Goal: Transaction & Acquisition: Purchase product/service

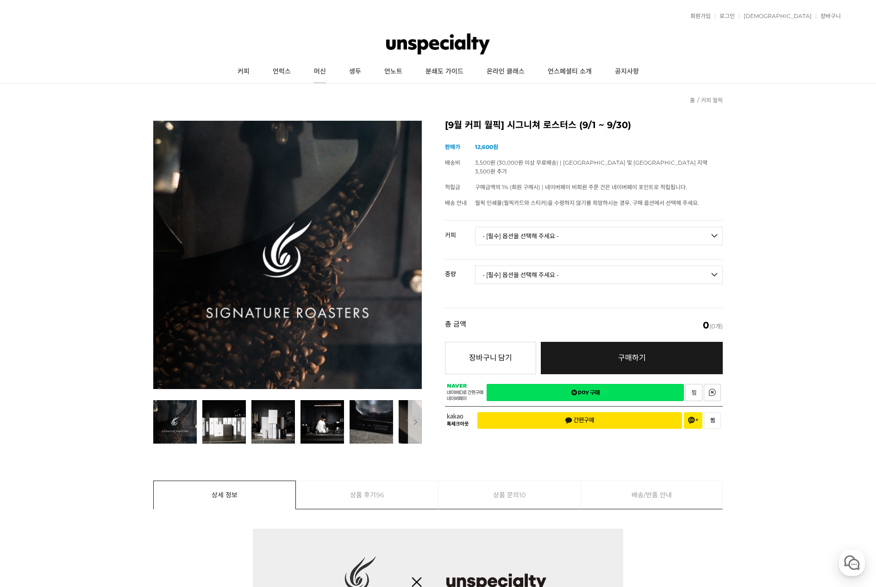
click at [323, 69] on link "머신" at bounding box center [319, 71] width 35 height 23
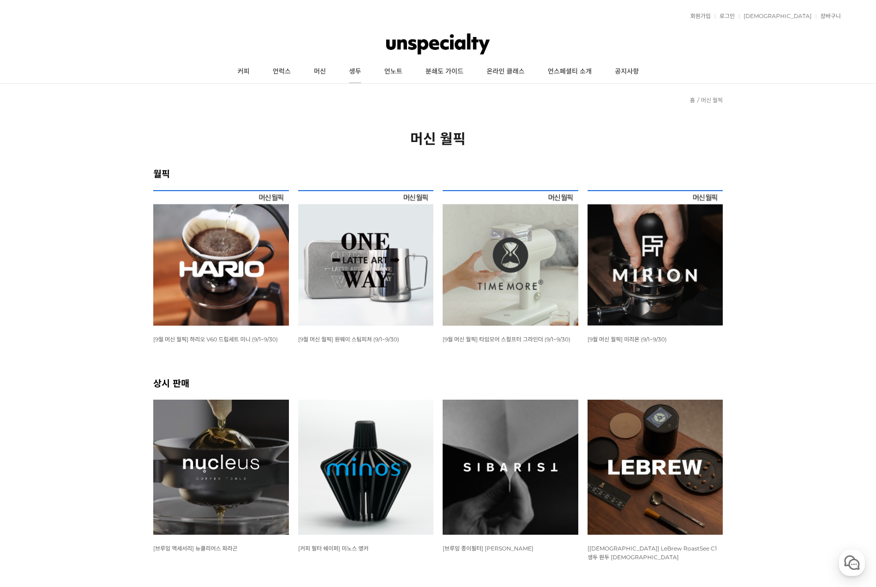
click at [362, 65] on link "생두" at bounding box center [354, 71] width 35 height 23
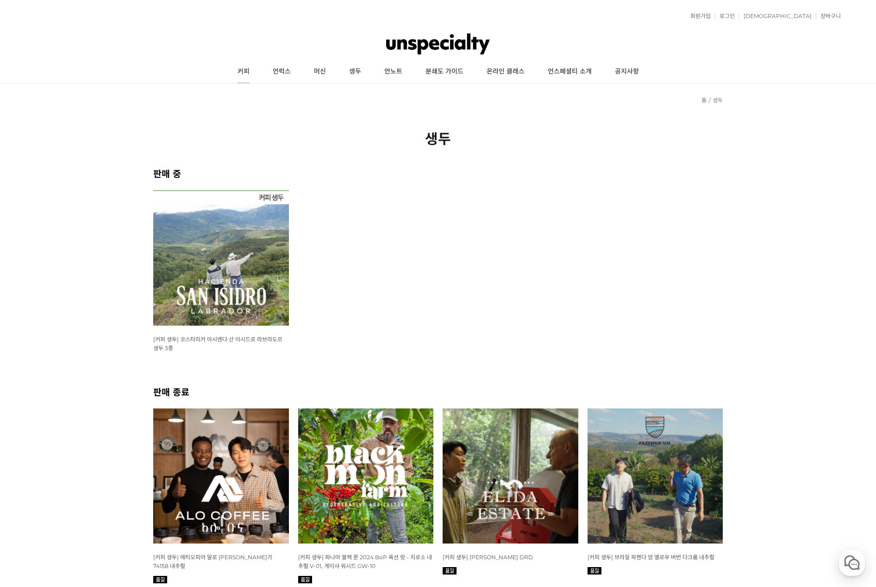
click at [240, 72] on link "커피" at bounding box center [243, 71] width 35 height 23
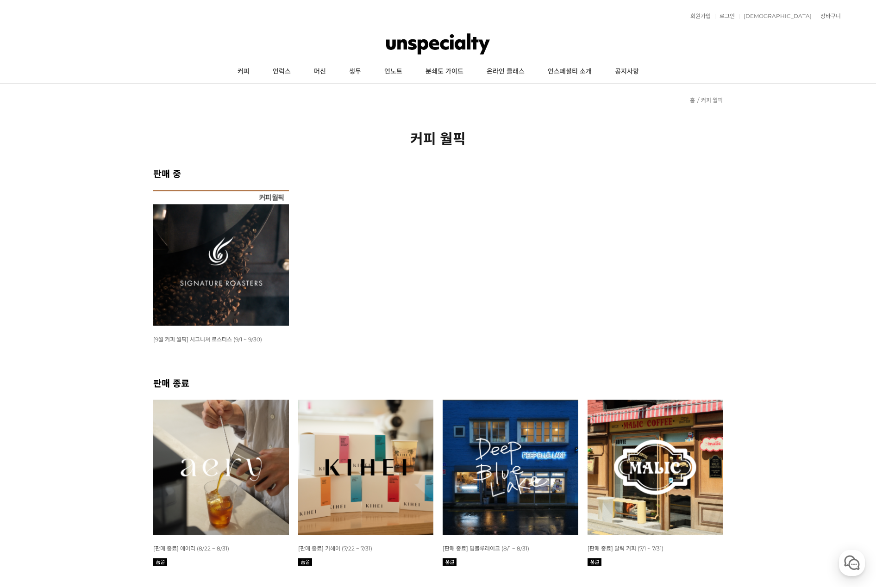
click at [239, 256] on img at bounding box center [221, 258] width 136 height 136
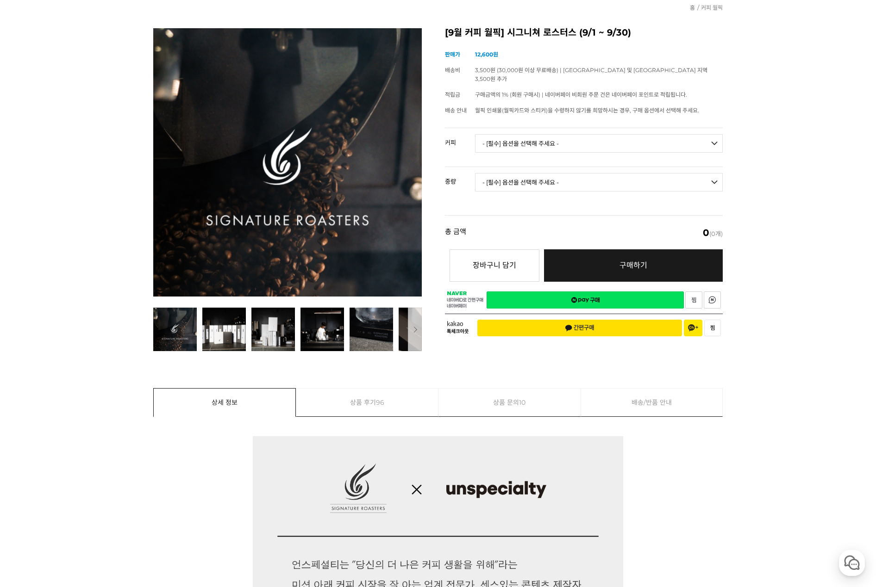
drag, startPoint x: 573, startPoint y: 134, endPoint x: 569, endPoint y: 142, distance: 8.1
click at [573, 134] on select "- [필수] 옵션을 선택해 주세요 - ------------------- 언스페셜티 분쇄도 가이드 종이(주문 1건당 최대 1개 제공) 월픽 인…" at bounding box center [599, 143] width 248 height 19
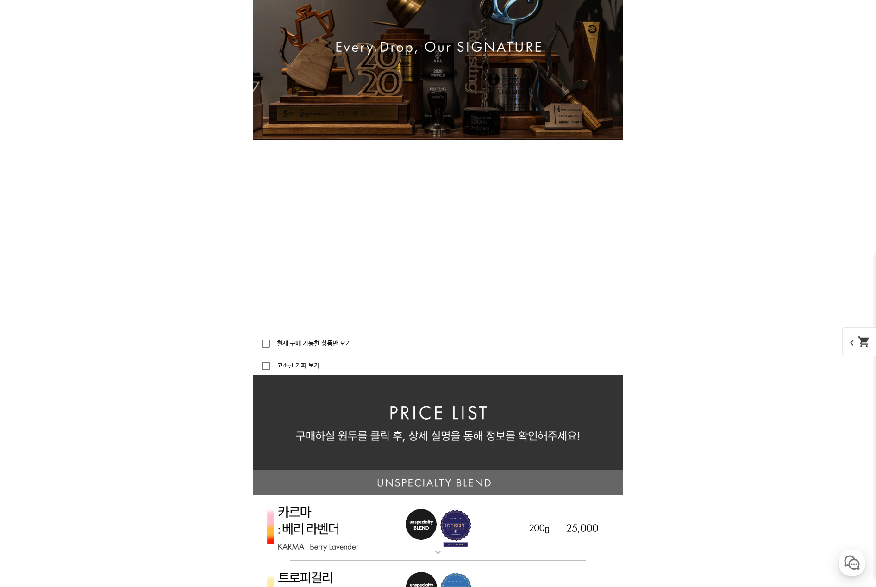
scroll to position [2037, 0]
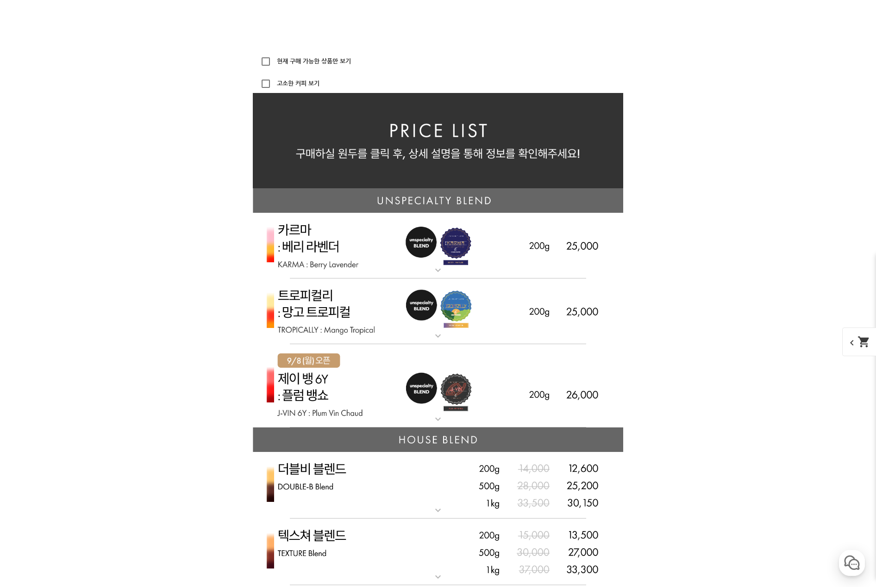
click at [598, 264] on img at bounding box center [438, 246] width 370 height 66
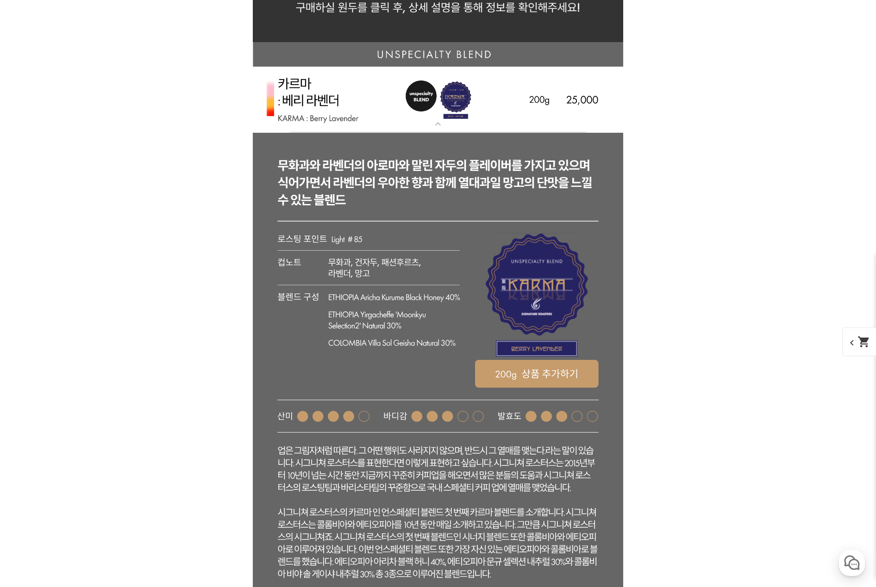
scroll to position [2222, 0]
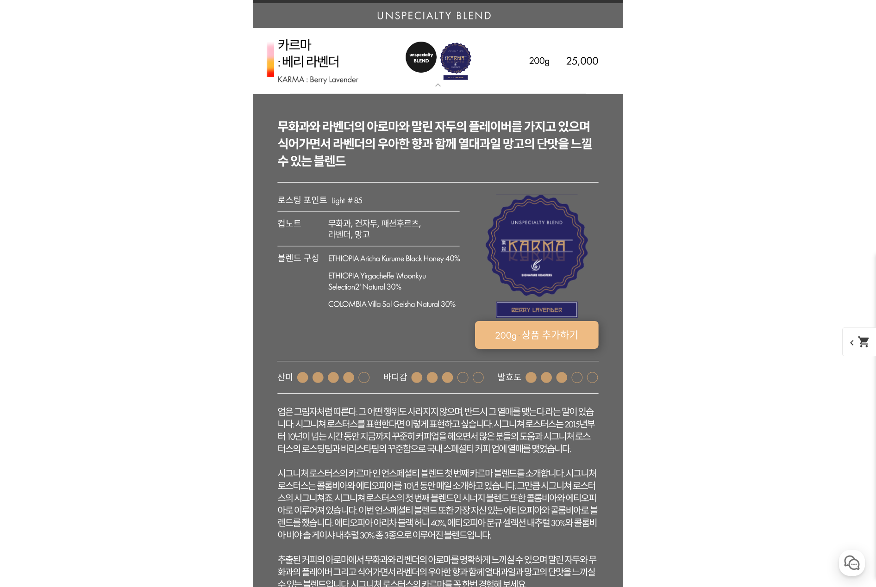
click at [568, 337] on rect at bounding box center [537, 335] width 124 height 28
select select "카르마 - 베리 라벤더 (언스페셜티 블렌드)"
select select "200g"
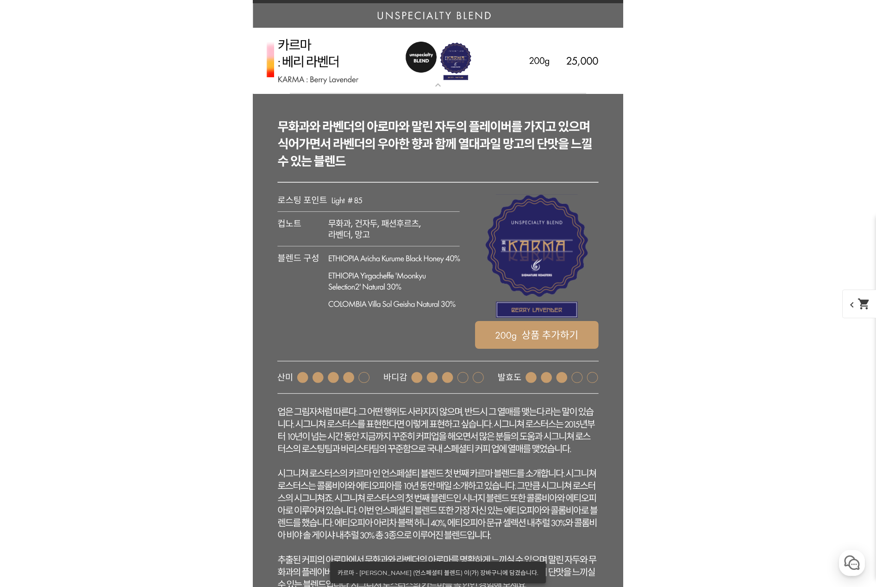
click at [545, 62] on img at bounding box center [438, 61] width 370 height 66
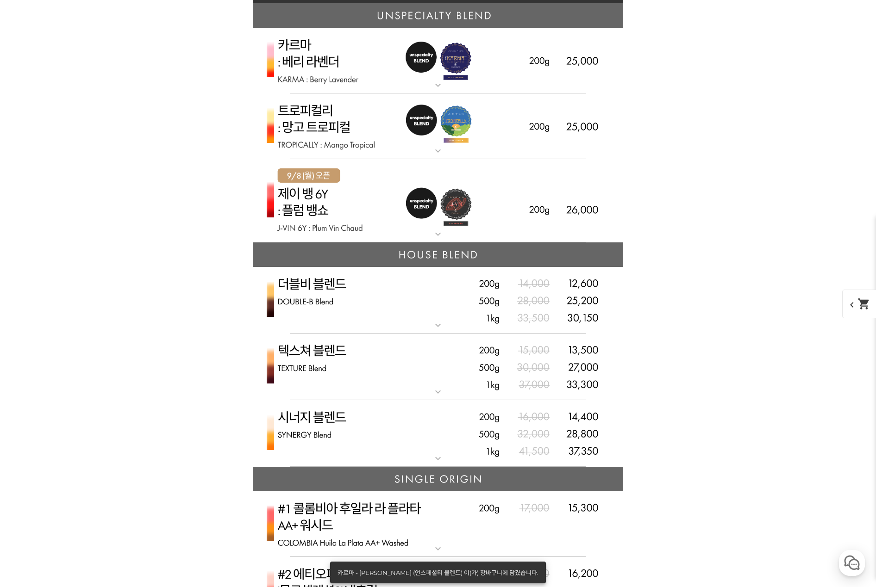
click at [574, 143] on img at bounding box center [438, 127] width 370 height 66
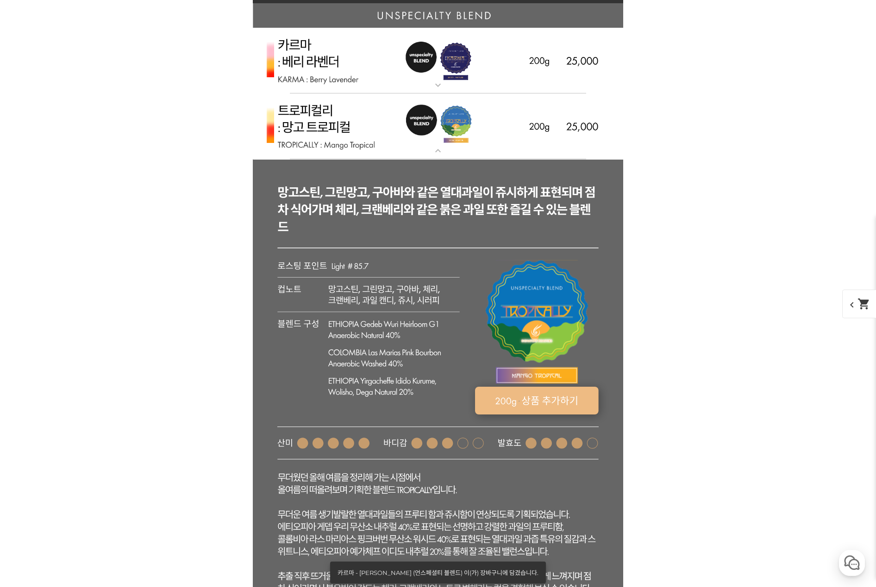
click at [565, 388] on rect at bounding box center [537, 401] width 124 height 28
click at [551, 125] on img at bounding box center [438, 127] width 370 height 66
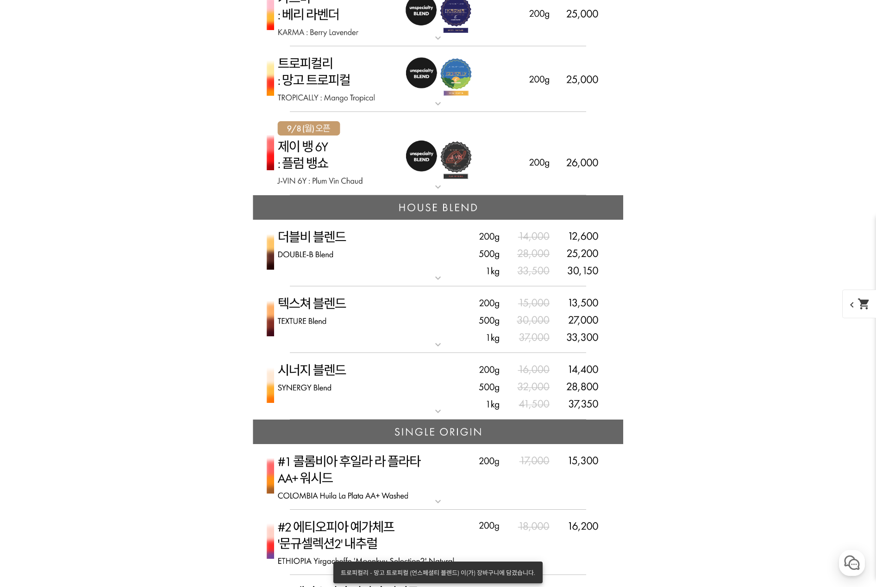
scroll to position [2315, 0]
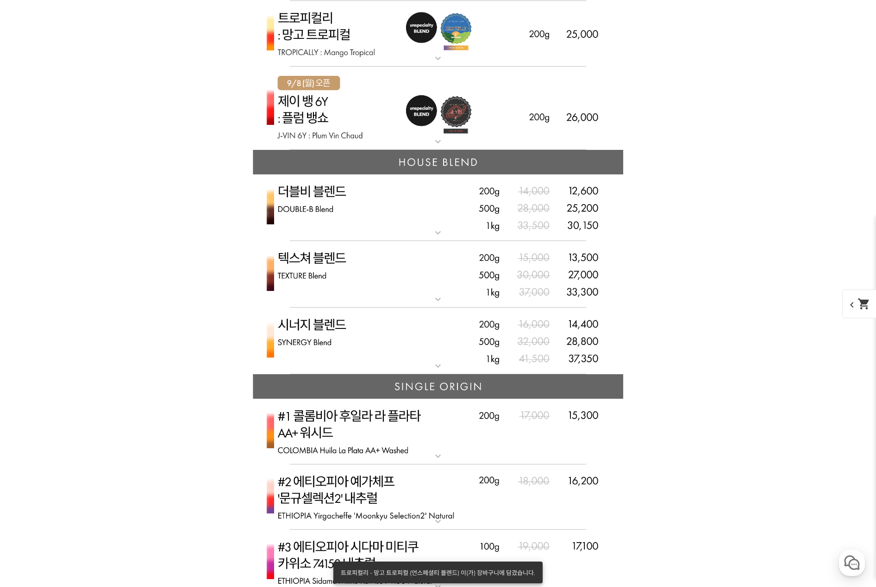
click at [573, 128] on img at bounding box center [438, 109] width 370 height 84
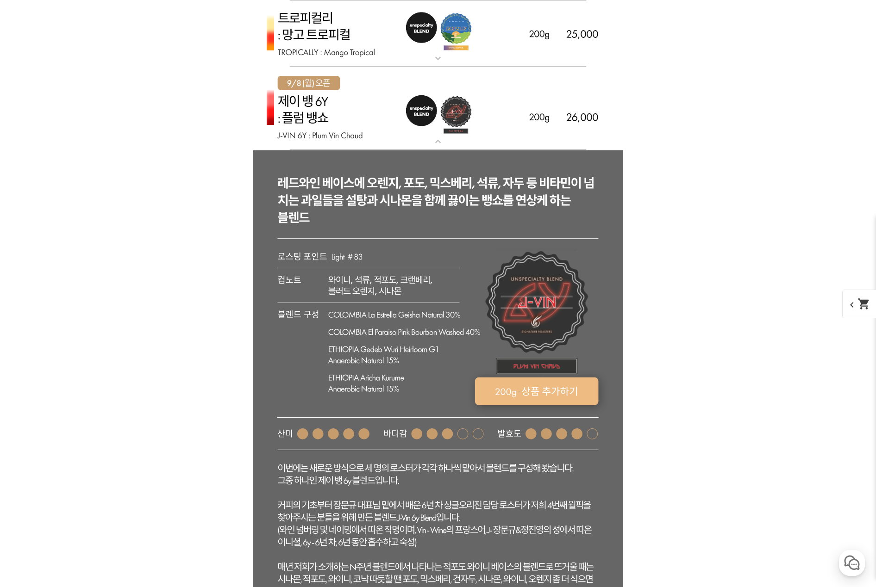
click at [562, 389] on rect at bounding box center [537, 392] width 124 height 28
select select "[9.8 오픈] 제이 뱅 6y - 자두 뱅쇼 (언스페셜티 블렌드)"
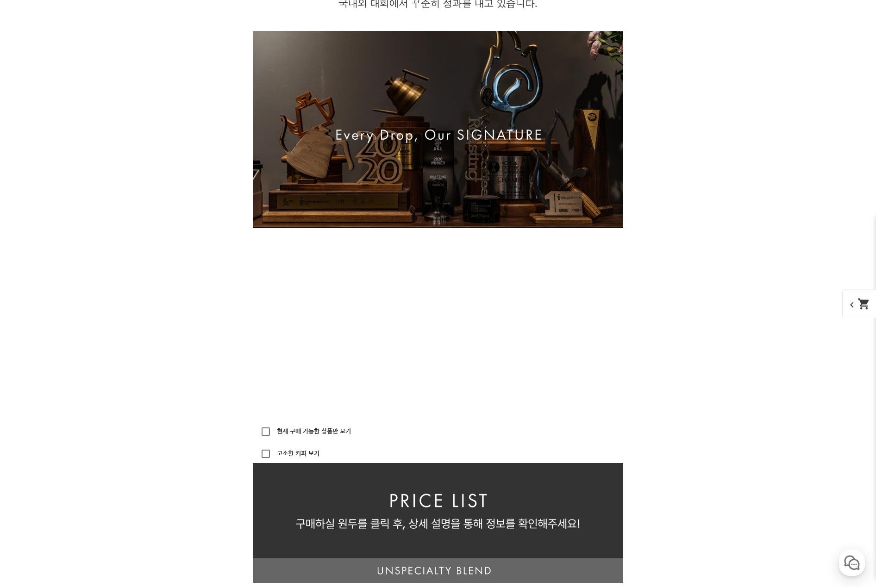
scroll to position [0, 0]
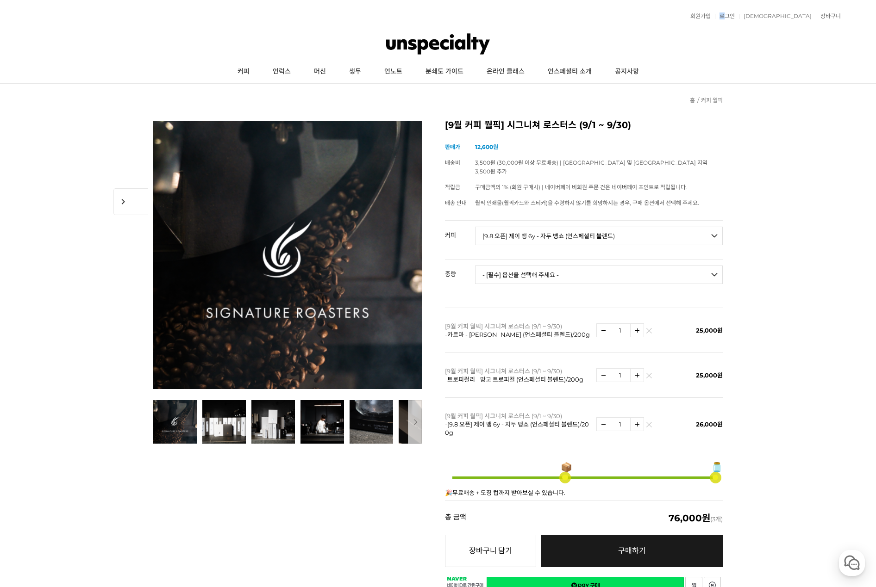
click at [769, 12] on div "회원가입 로그인 주문조회 장바구니 최근본상품 고객센터 공지사항 상품 후기 상품 Q&A 월피커 게시판" at bounding box center [438, 16] width 806 height 23
click at [735, 14] on link "로그인" at bounding box center [725, 16] width 20 height 6
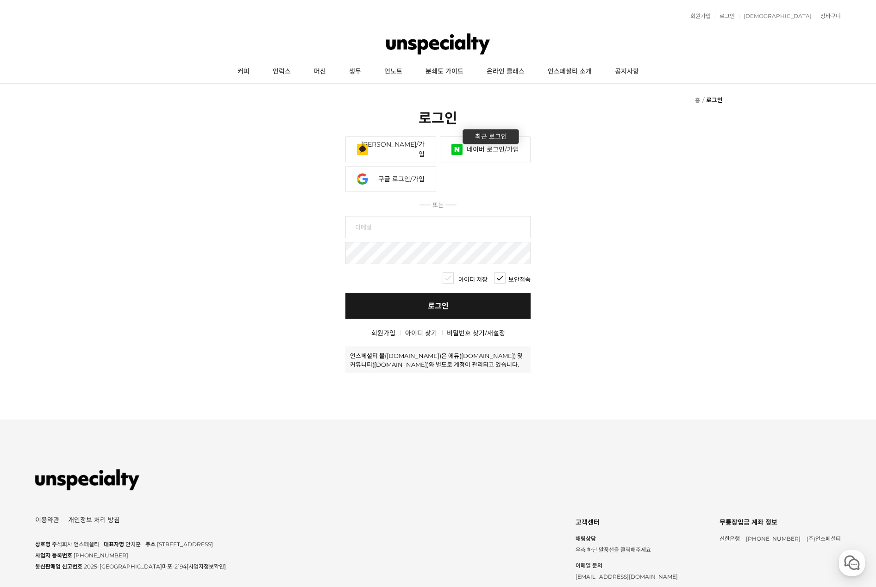
click at [479, 142] on link "네이버 로그인/가입" at bounding box center [485, 150] width 91 height 26
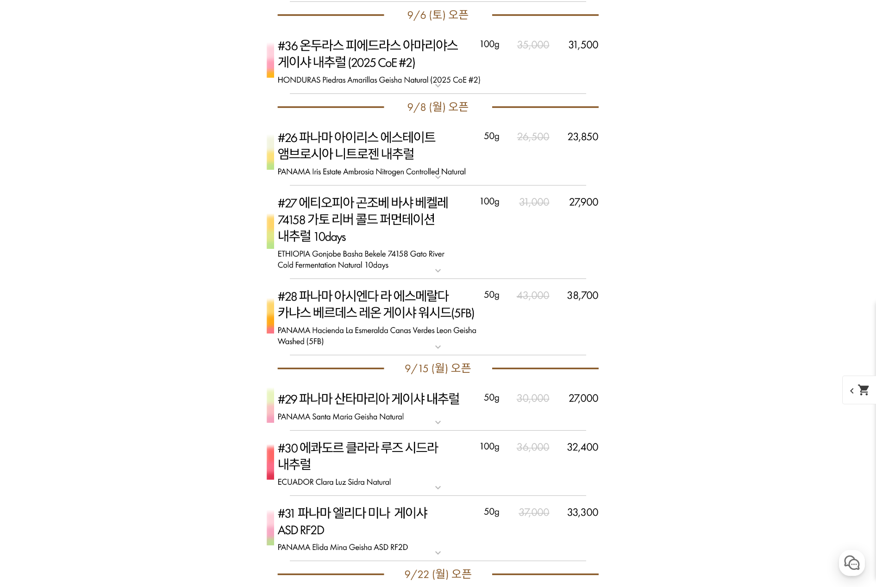
scroll to position [3981, 0]
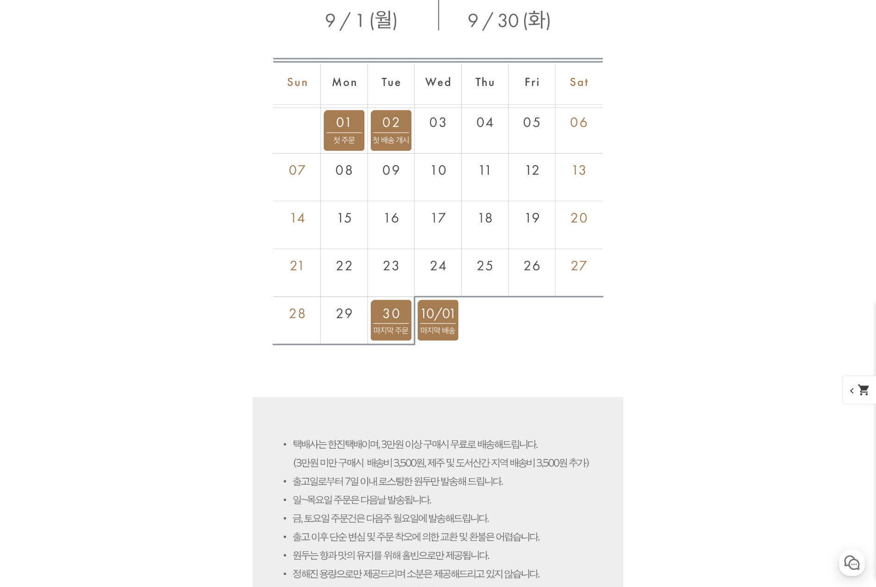
scroll to position [5185, 0]
